Goal: Information Seeking & Learning: Find specific fact

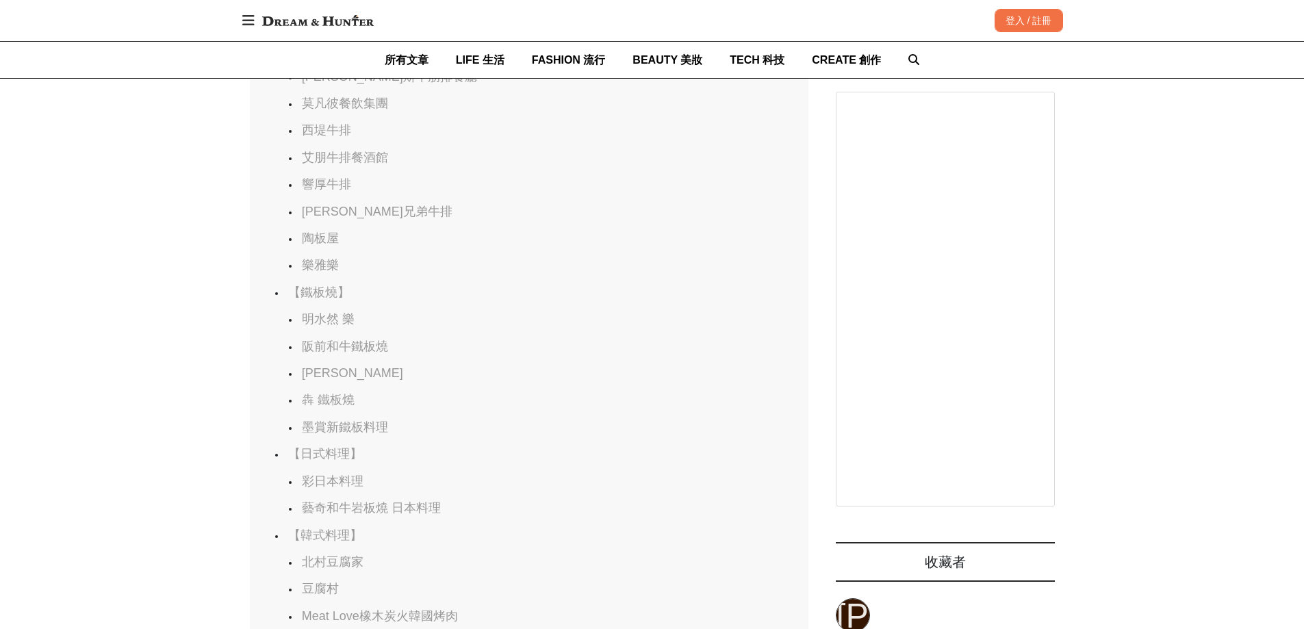
click at [322, 245] on link "陶板屋" at bounding box center [320, 238] width 37 height 14
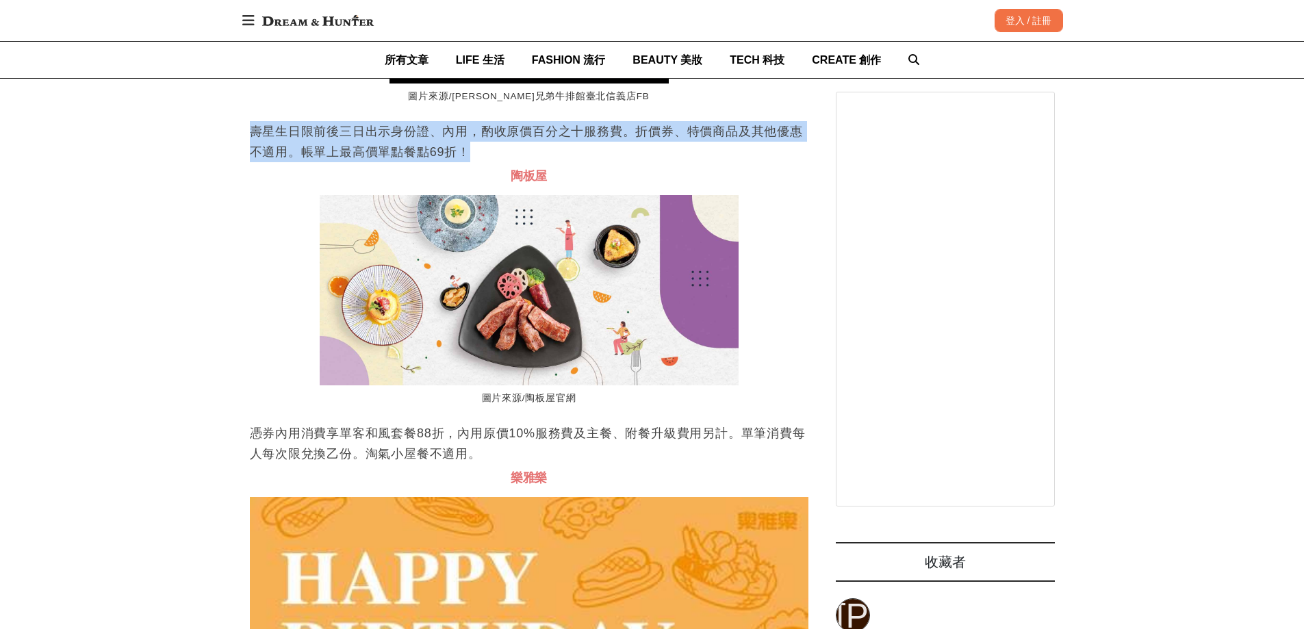
drag, startPoint x: 254, startPoint y: 182, endPoint x: 719, endPoint y: 208, distance: 466.2
click at [711, 162] on p "壽星生日限前後三日出示身份證、內用，酌收原價百分之十服務費。折價券、特價商品及其他優惠不適用。帳單上最高價單點餐點69折！" at bounding box center [529, 141] width 559 height 41
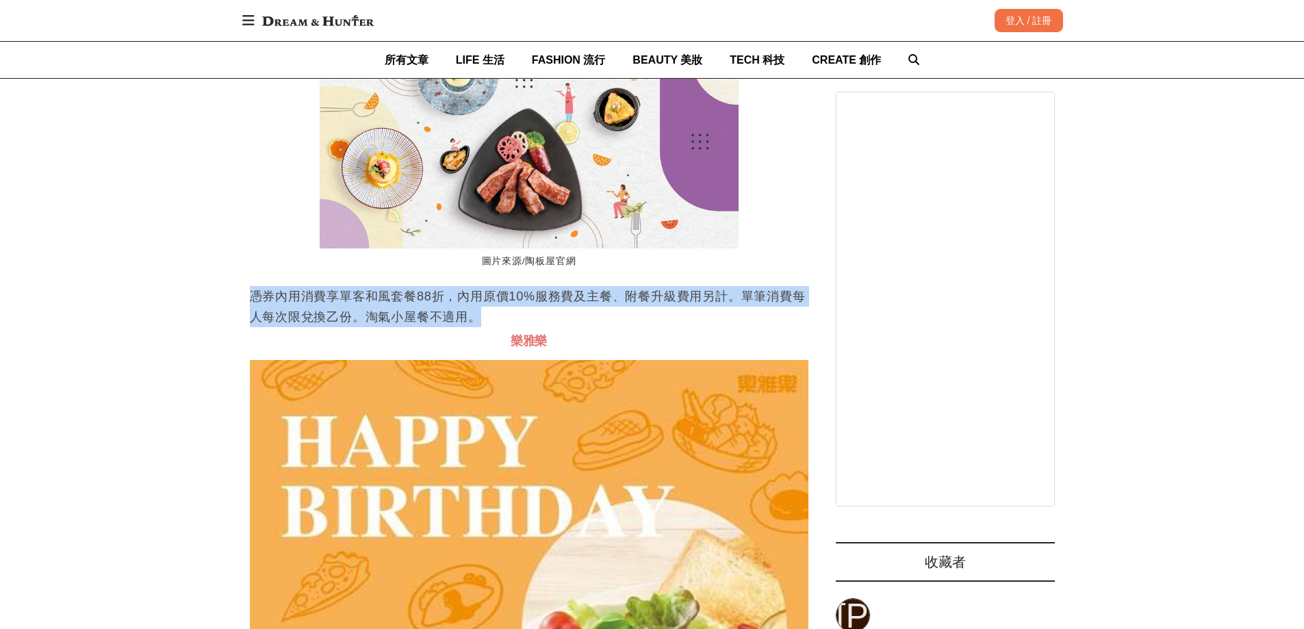
drag, startPoint x: 248, startPoint y: 348, endPoint x: 799, endPoint y: 366, distance: 551.3
click at [760, 327] on p "憑券內用消費享單客和風套餐88折，內用原價10%服務費及主餐、附餐升級費用另計。單筆消費每人每次限兌換乙份。淘氣小屋餐不適用。" at bounding box center [529, 306] width 559 height 41
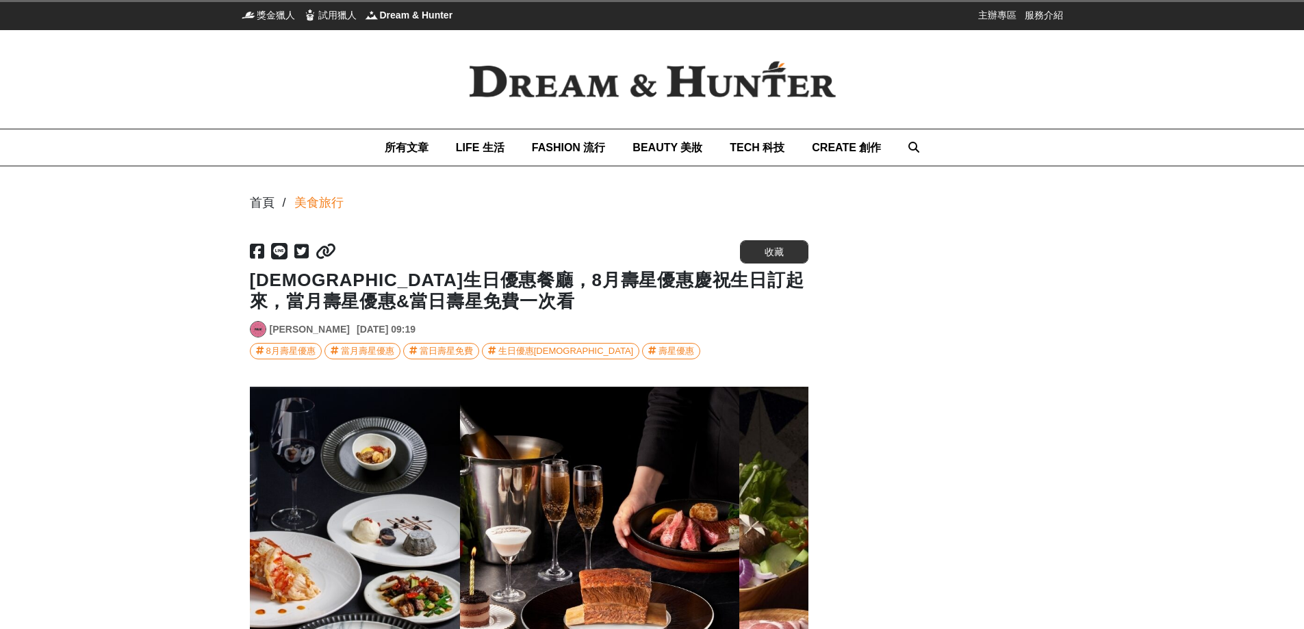
scroll to position [0, 1387]
